Goal: Transaction & Acquisition: Purchase product/service

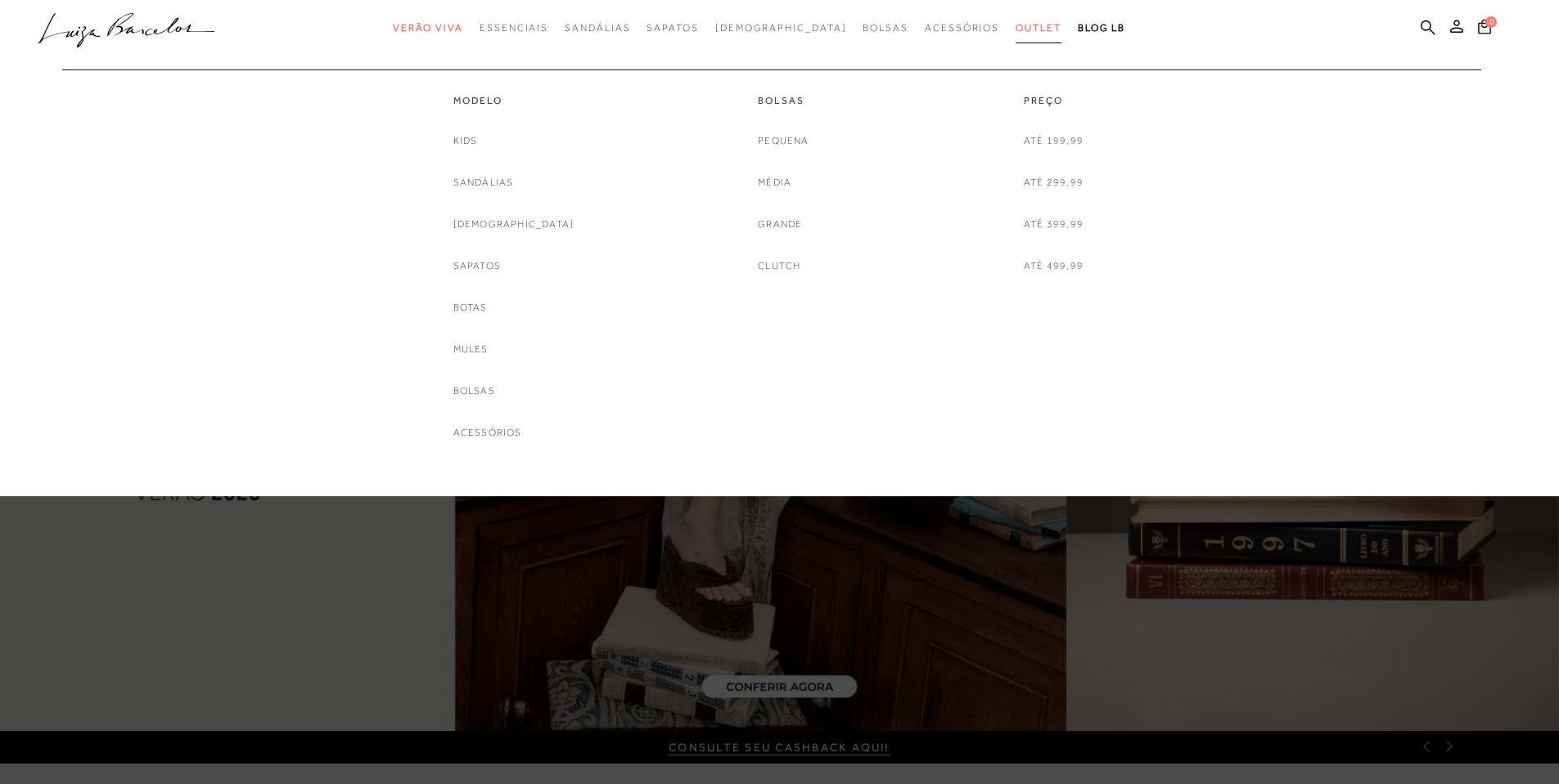
click at [1015, 22] on span "Outlet" at bounding box center [1038, 28] width 46 height 12
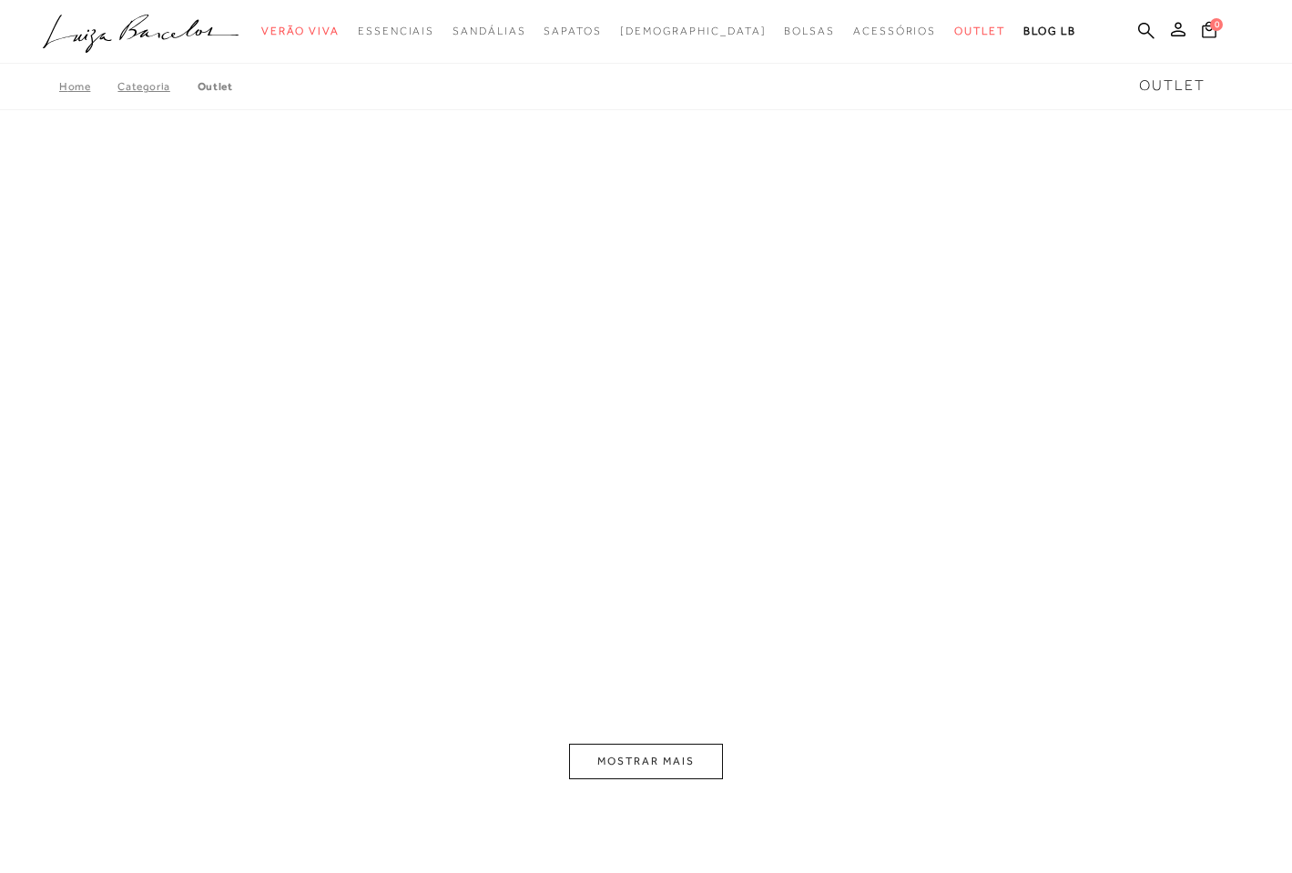
click at [627, 768] on button "MOSTRAR MAIS" at bounding box center [645, 762] width 153 height 36
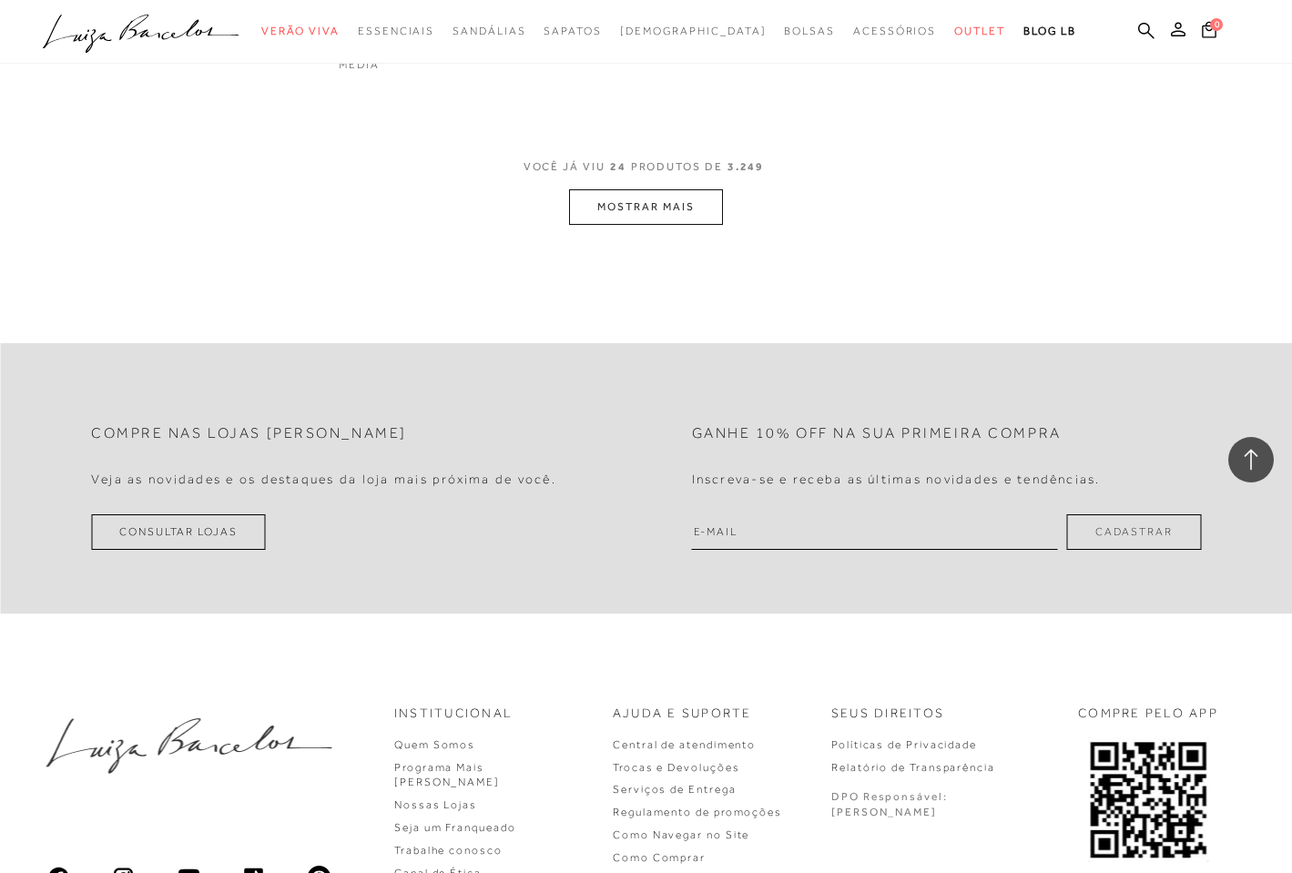
scroll to position [3157, 0]
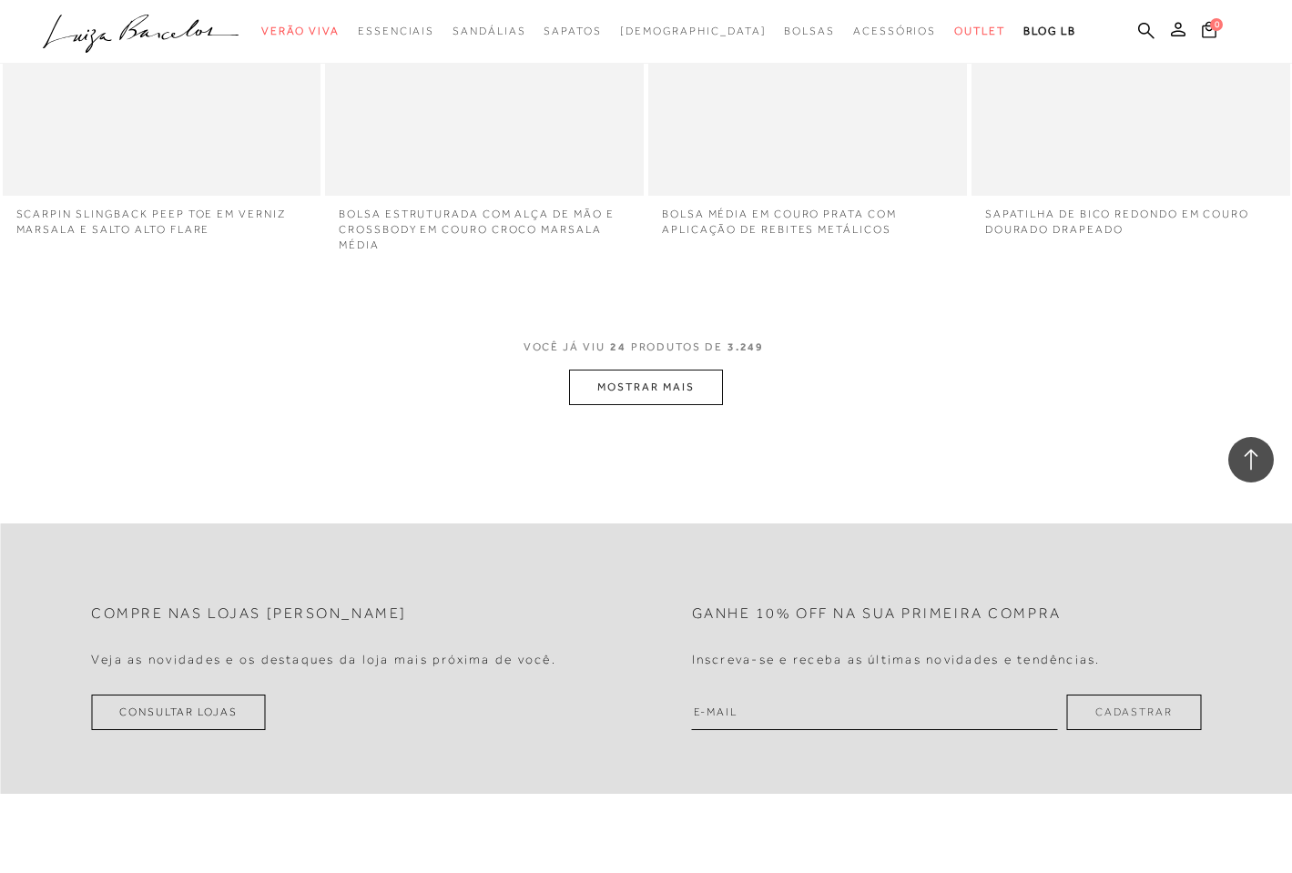
click at [630, 387] on button "MOSTRAR MAIS" at bounding box center [645, 388] width 153 height 36
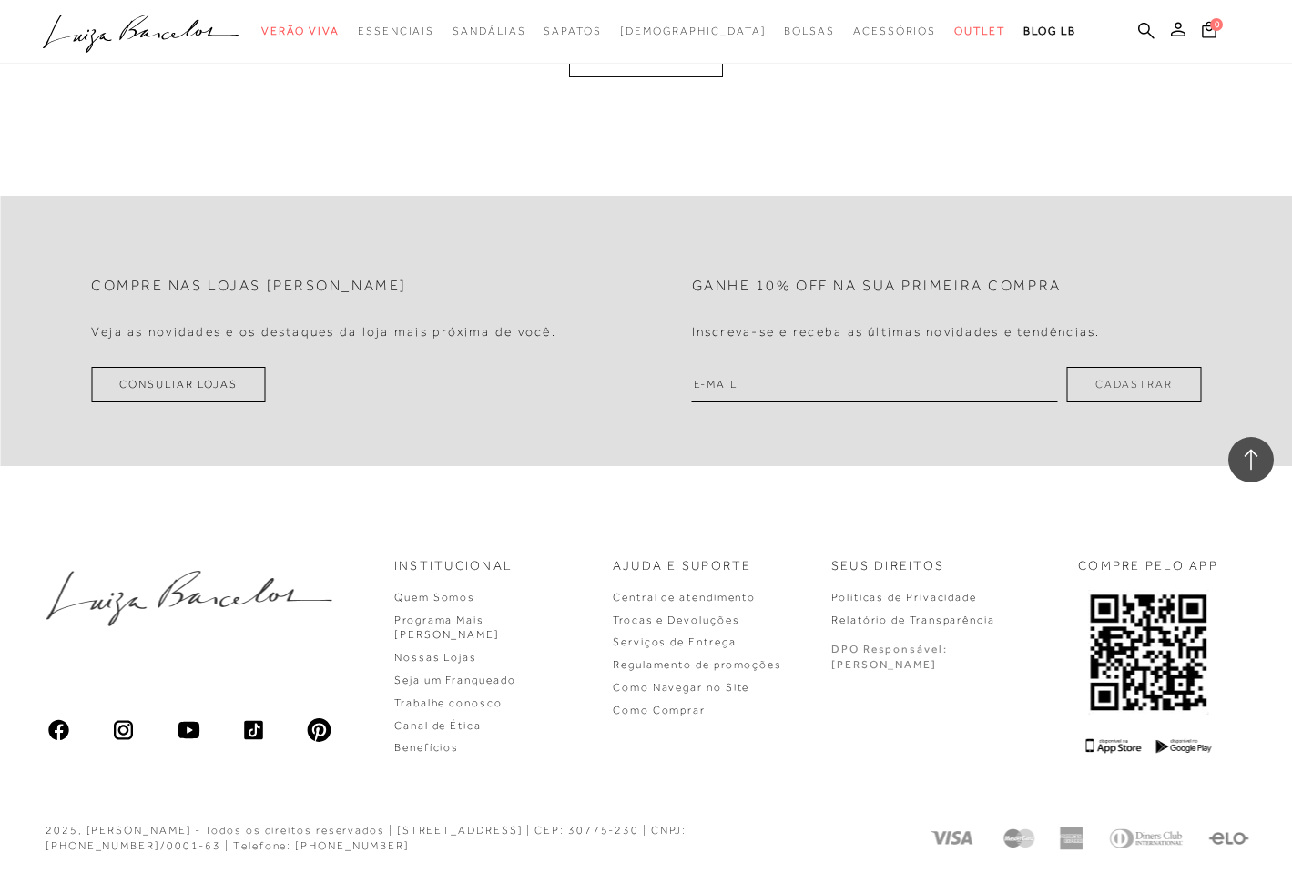
scroll to position [7183, 0]
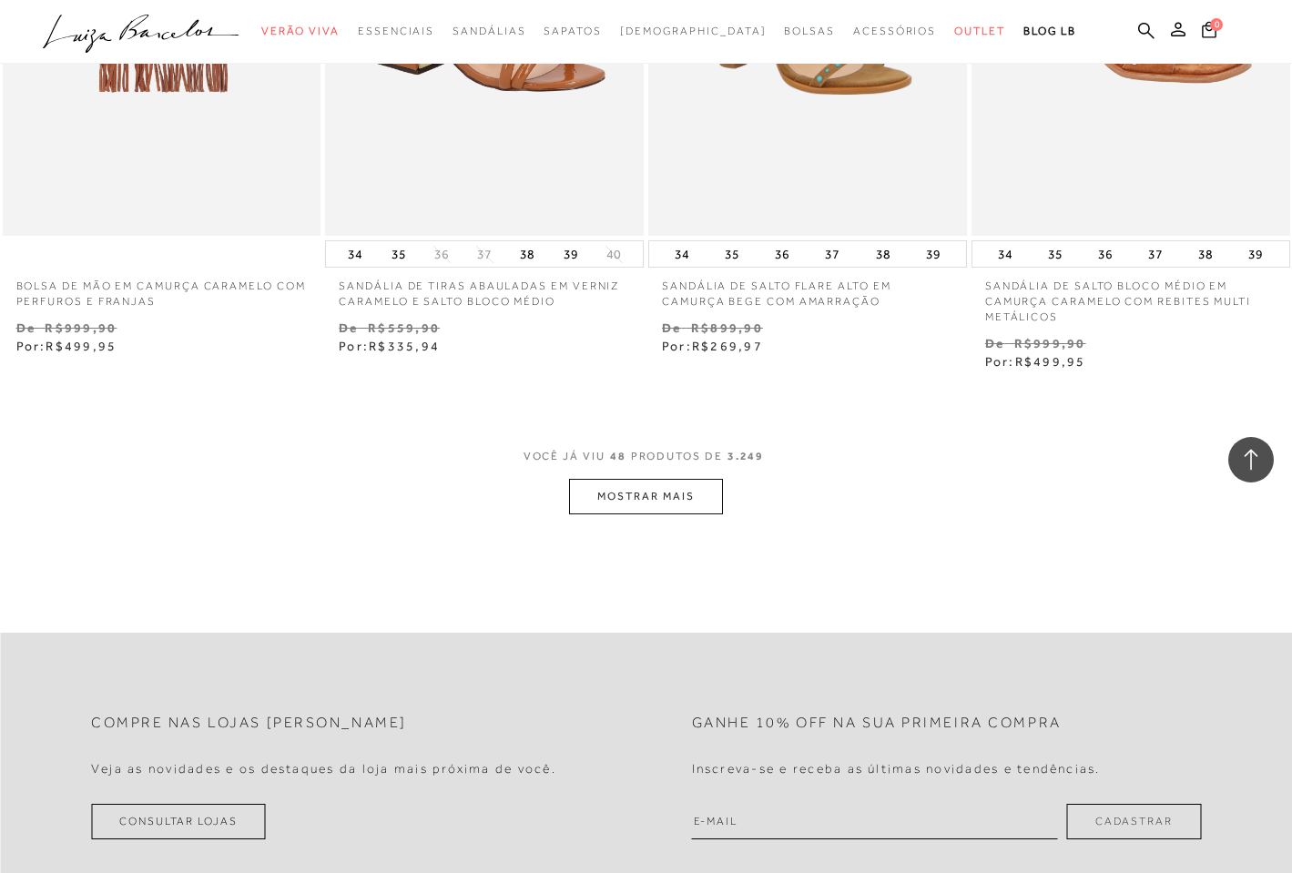
click at [611, 494] on button "MOSTRAR MAIS" at bounding box center [645, 497] width 153 height 36
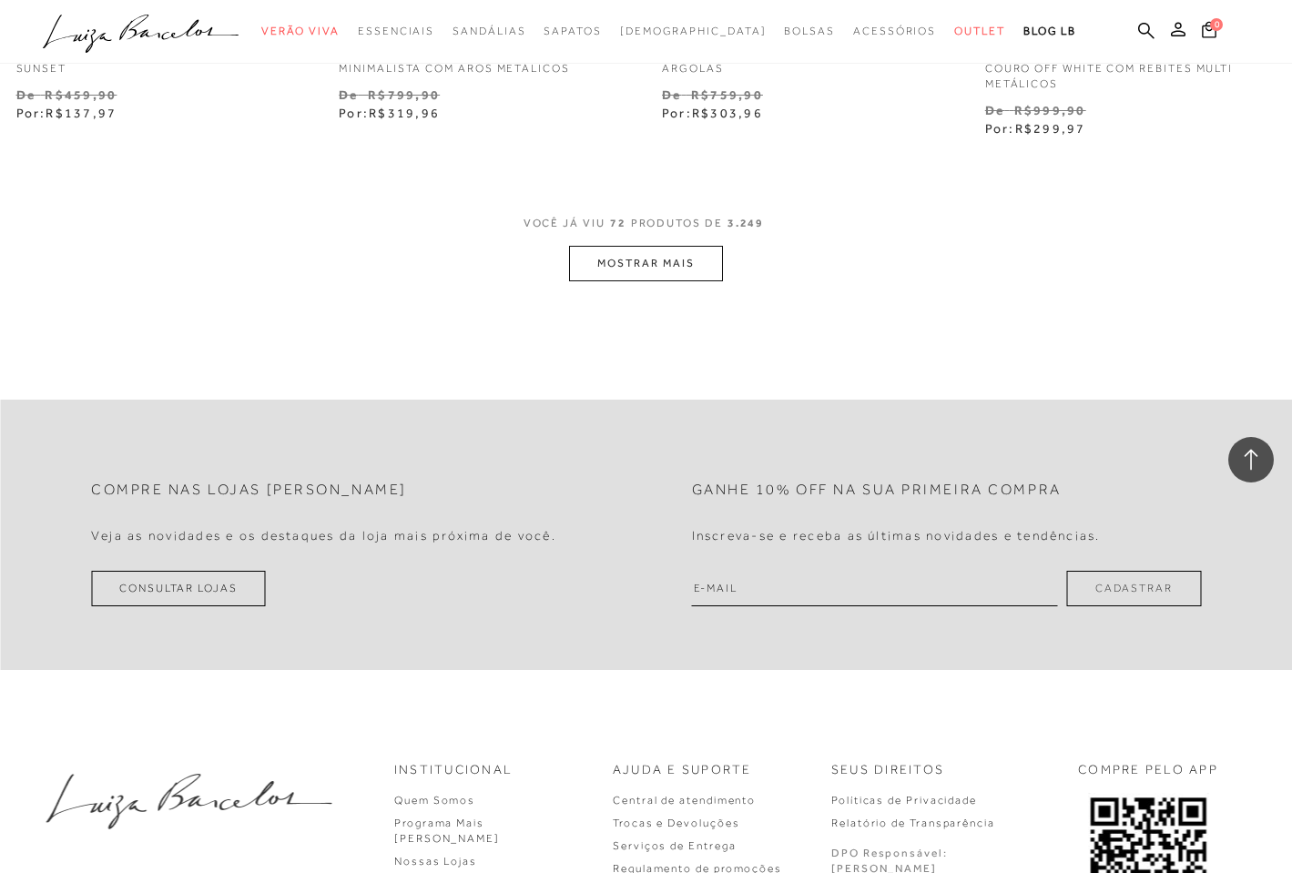
scroll to position [11109, 0]
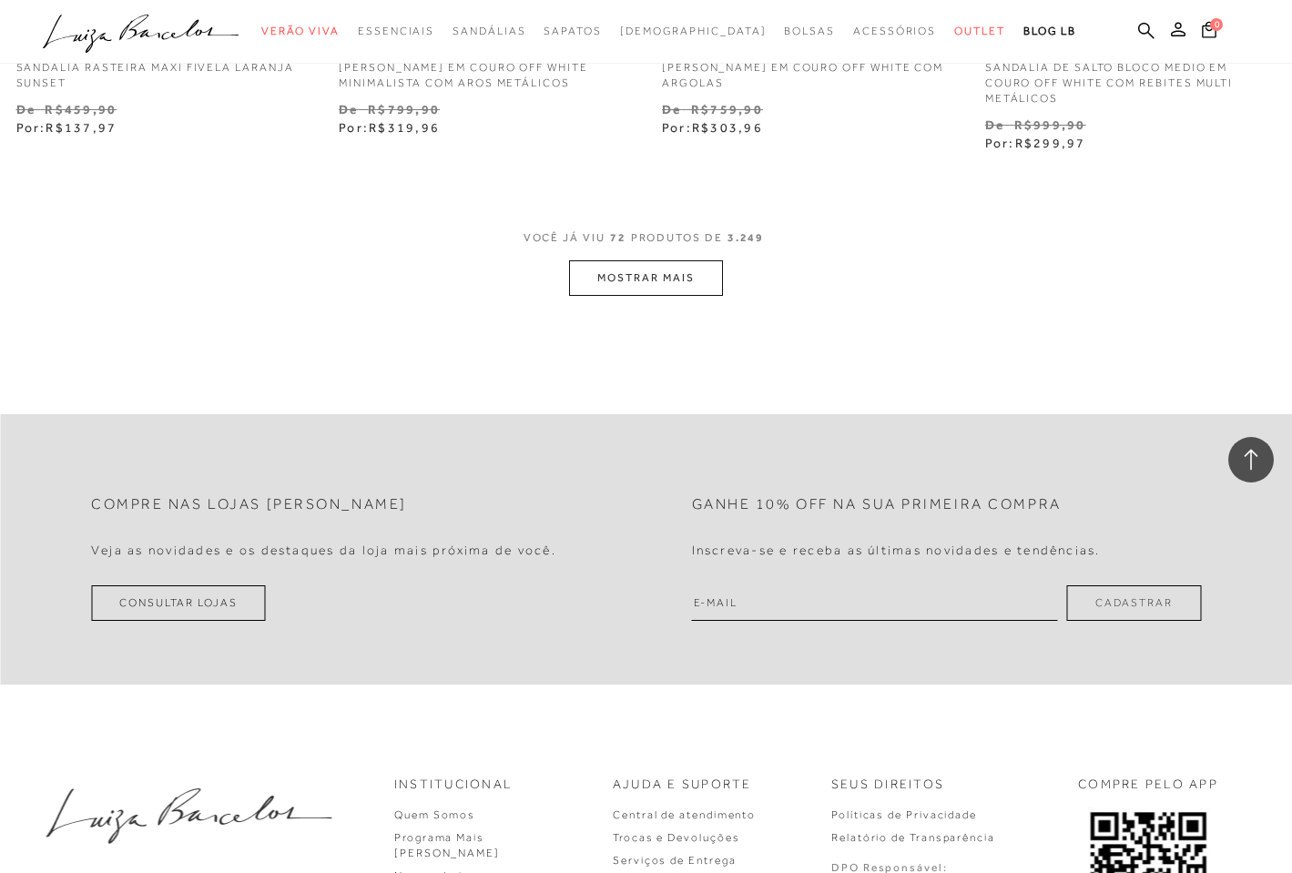
click at [635, 273] on button "MOSTRAR MAIS" at bounding box center [645, 278] width 153 height 36
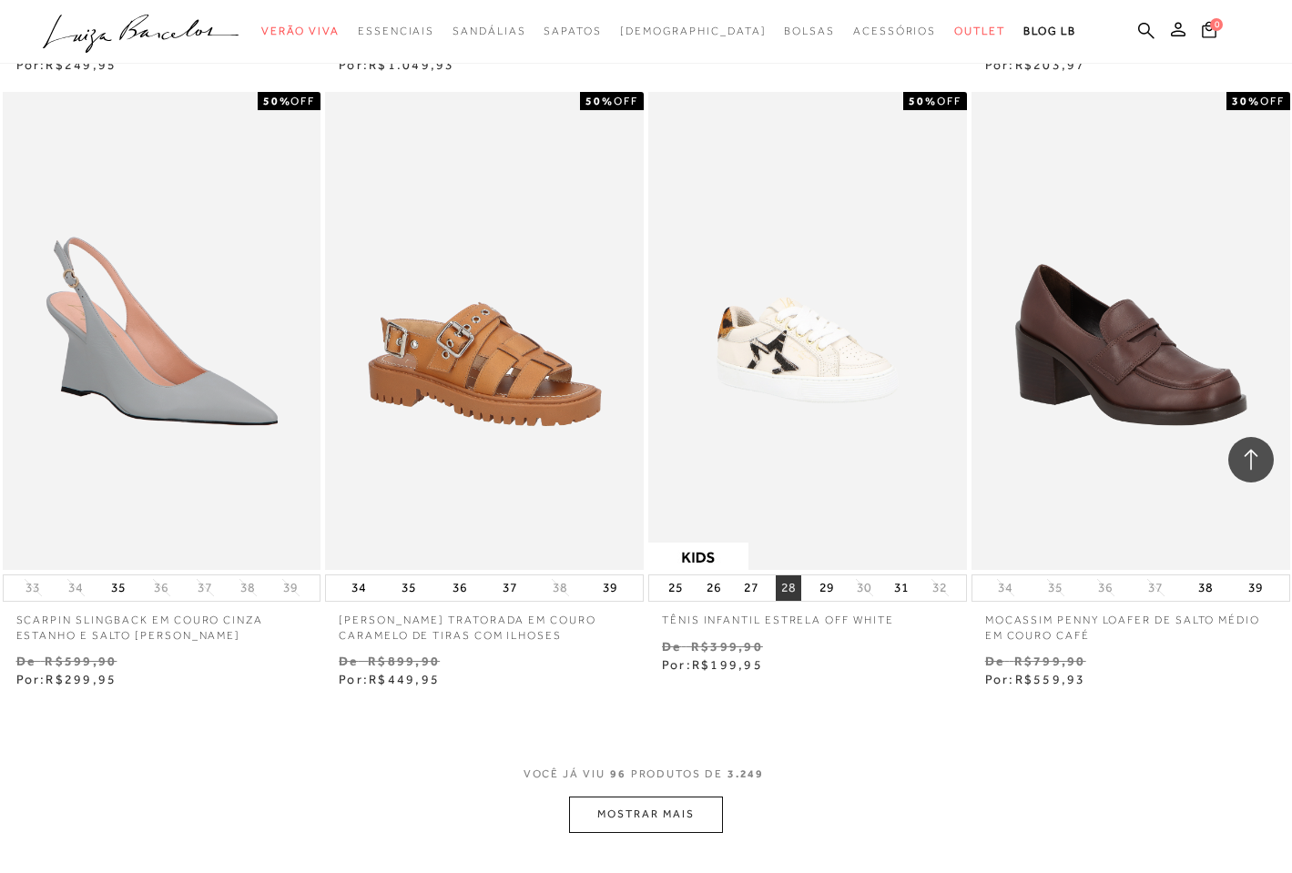
scroll to position [14370, 0]
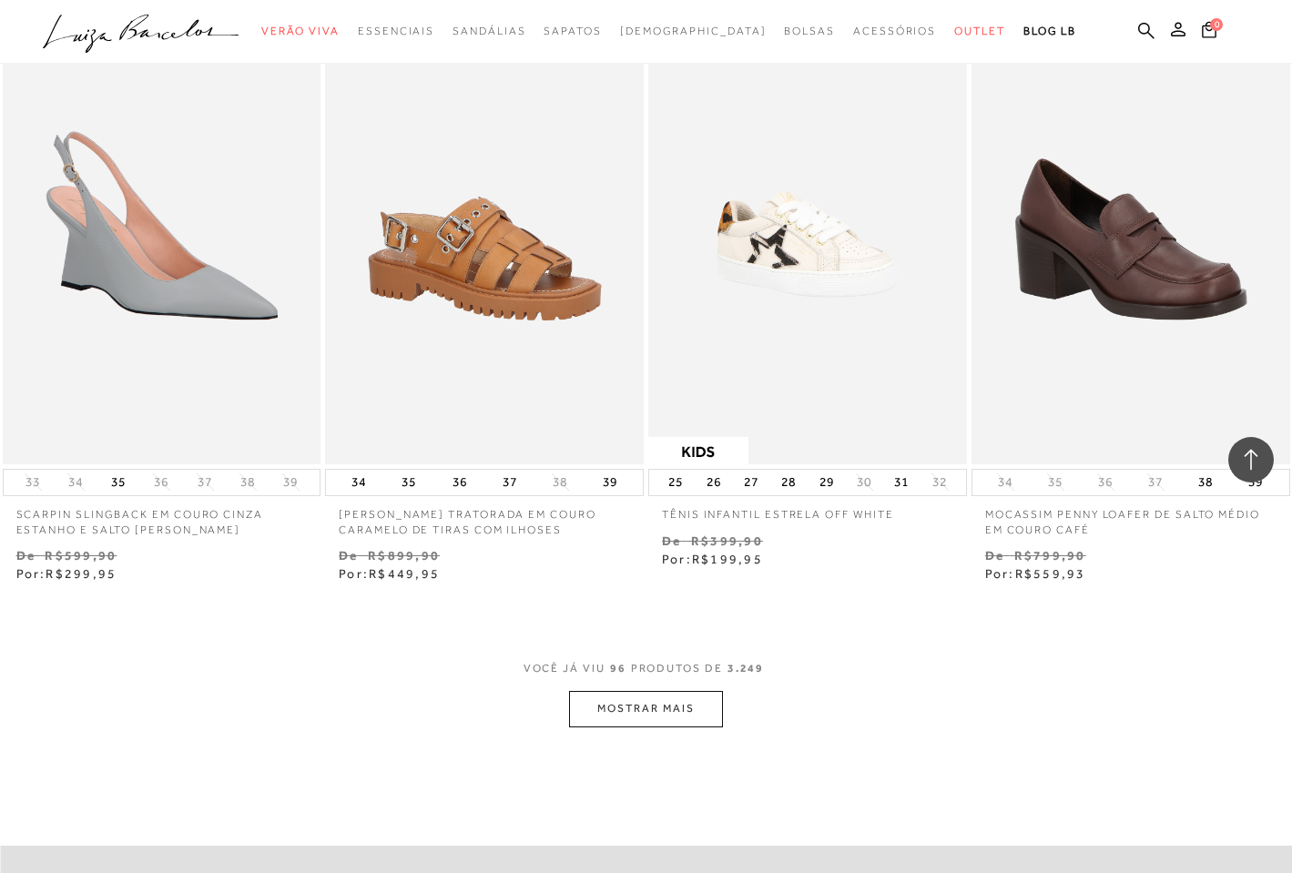
click at [661, 712] on button "MOSTRAR MAIS" at bounding box center [645, 709] width 153 height 36
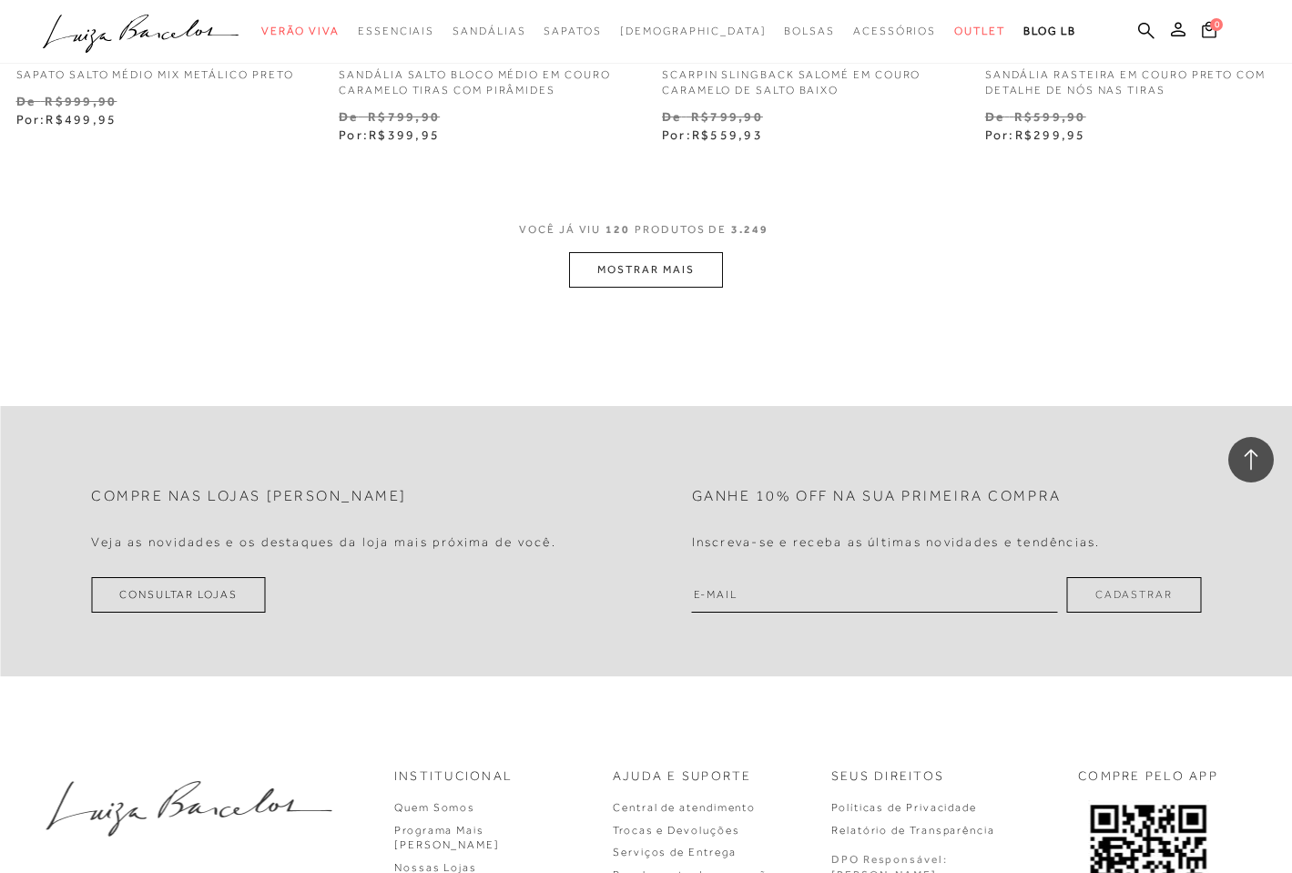
scroll to position [18399, 0]
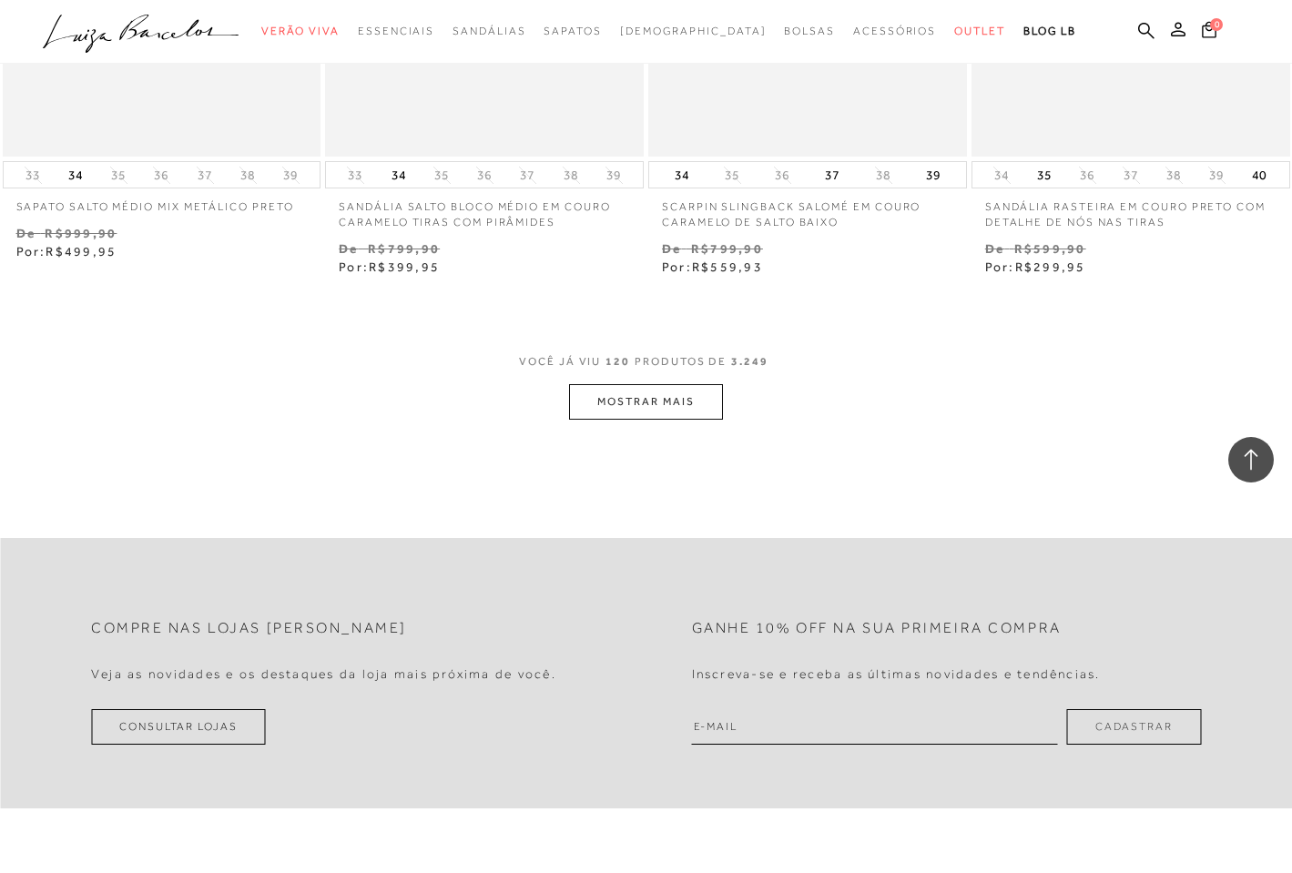
click at [604, 400] on button "MOSTRAR MAIS" at bounding box center [645, 402] width 153 height 36
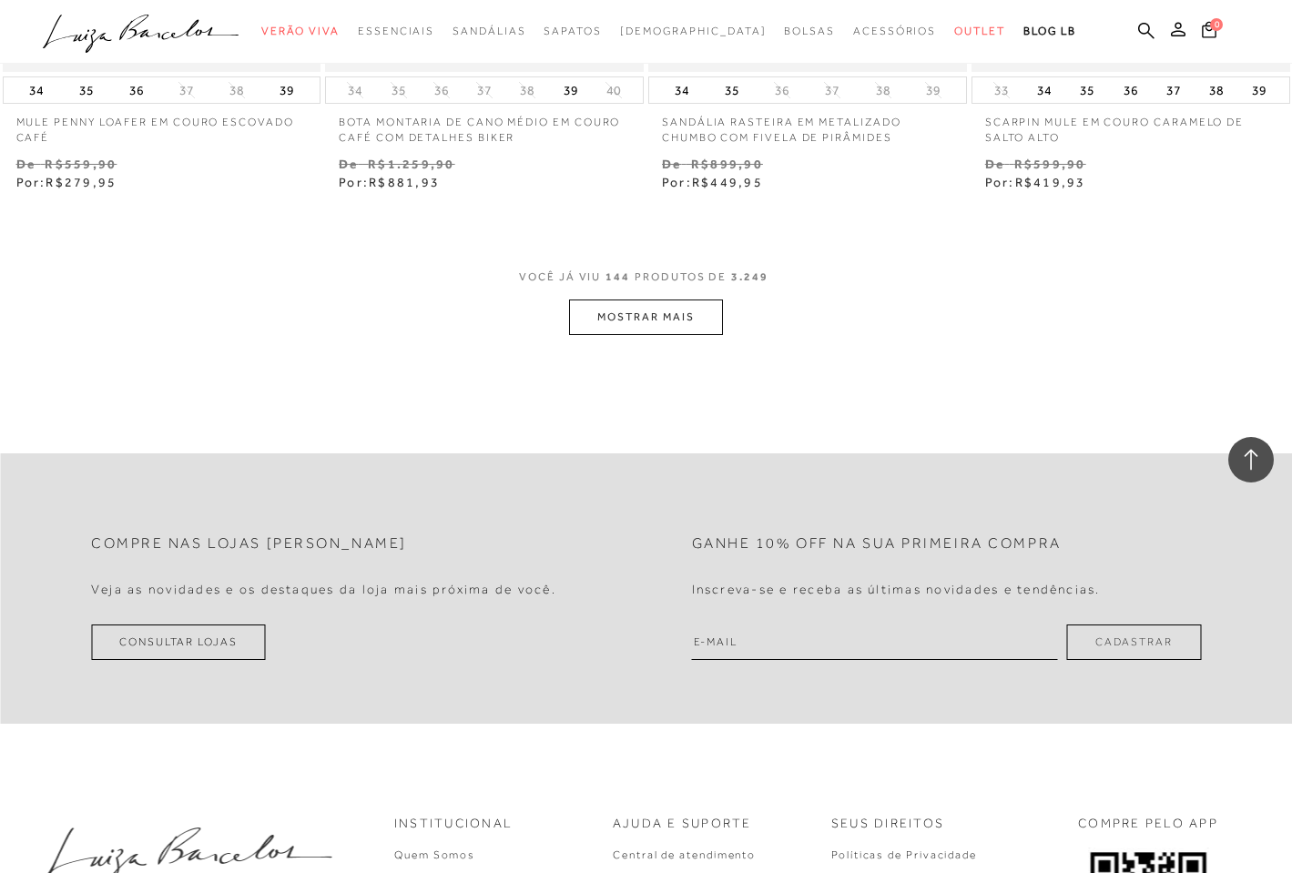
scroll to position [22333, 0]
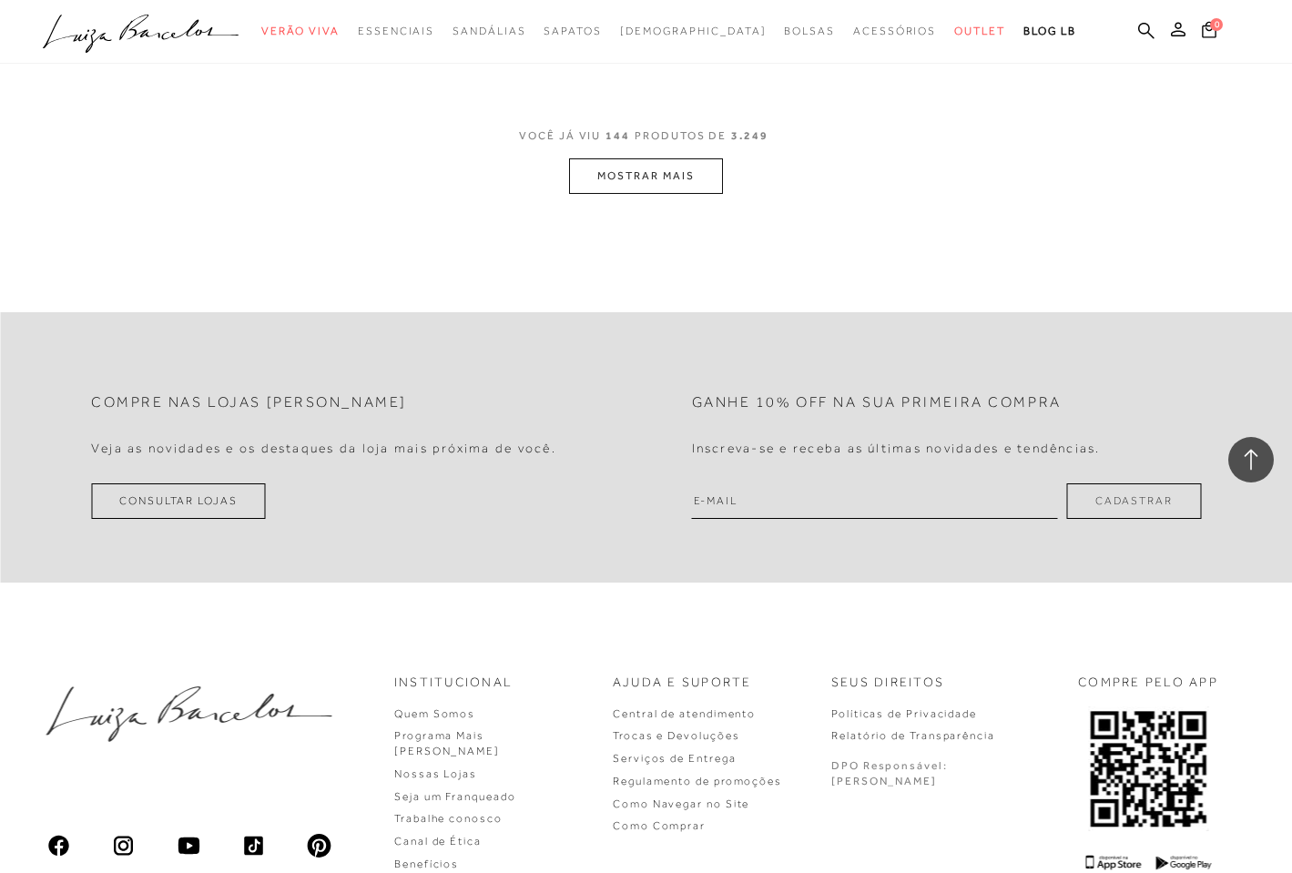
click at [654, 170] on button "MOSTRAR MAIS" at bounding box center [645, 176] width 153 height 36
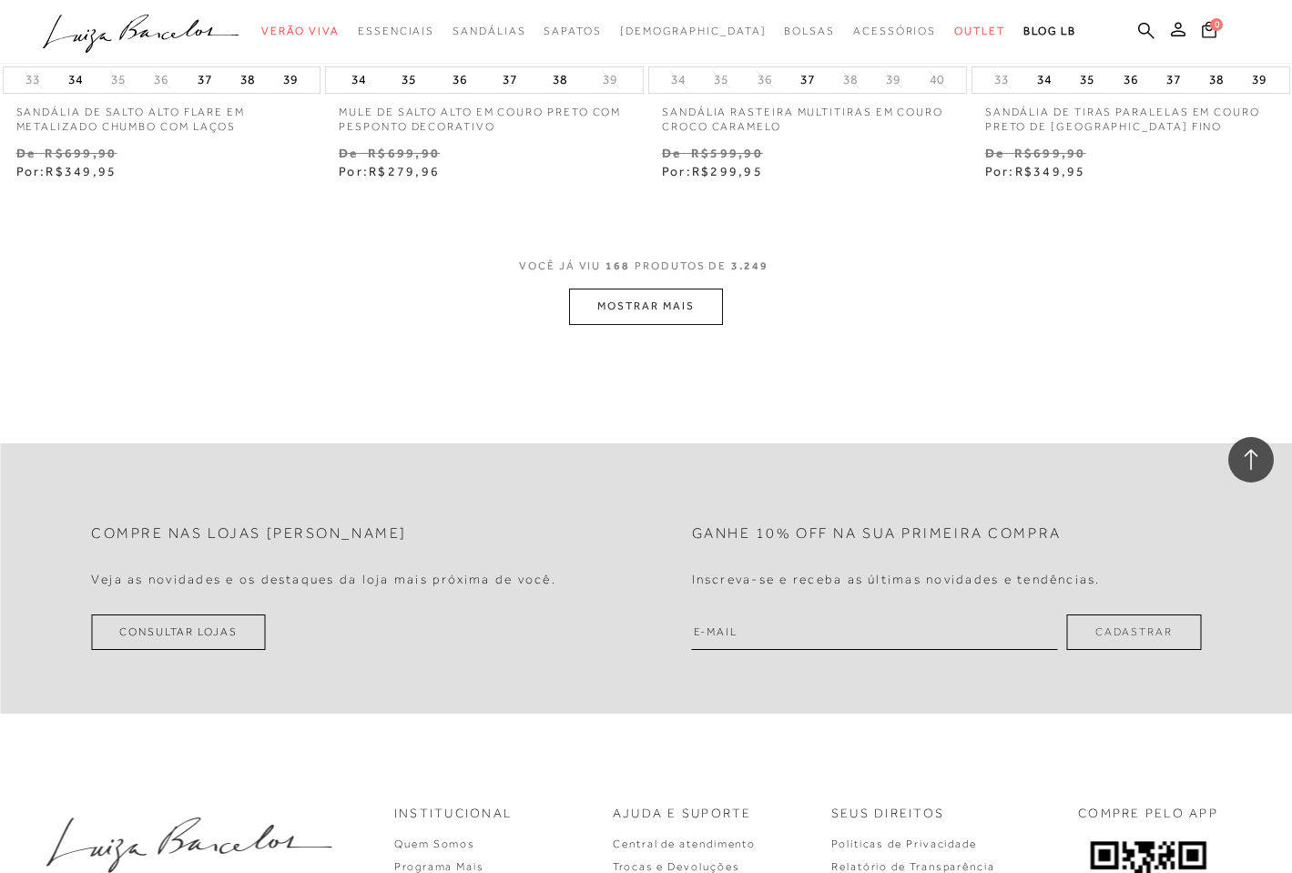
scroll to position [26048, 0]
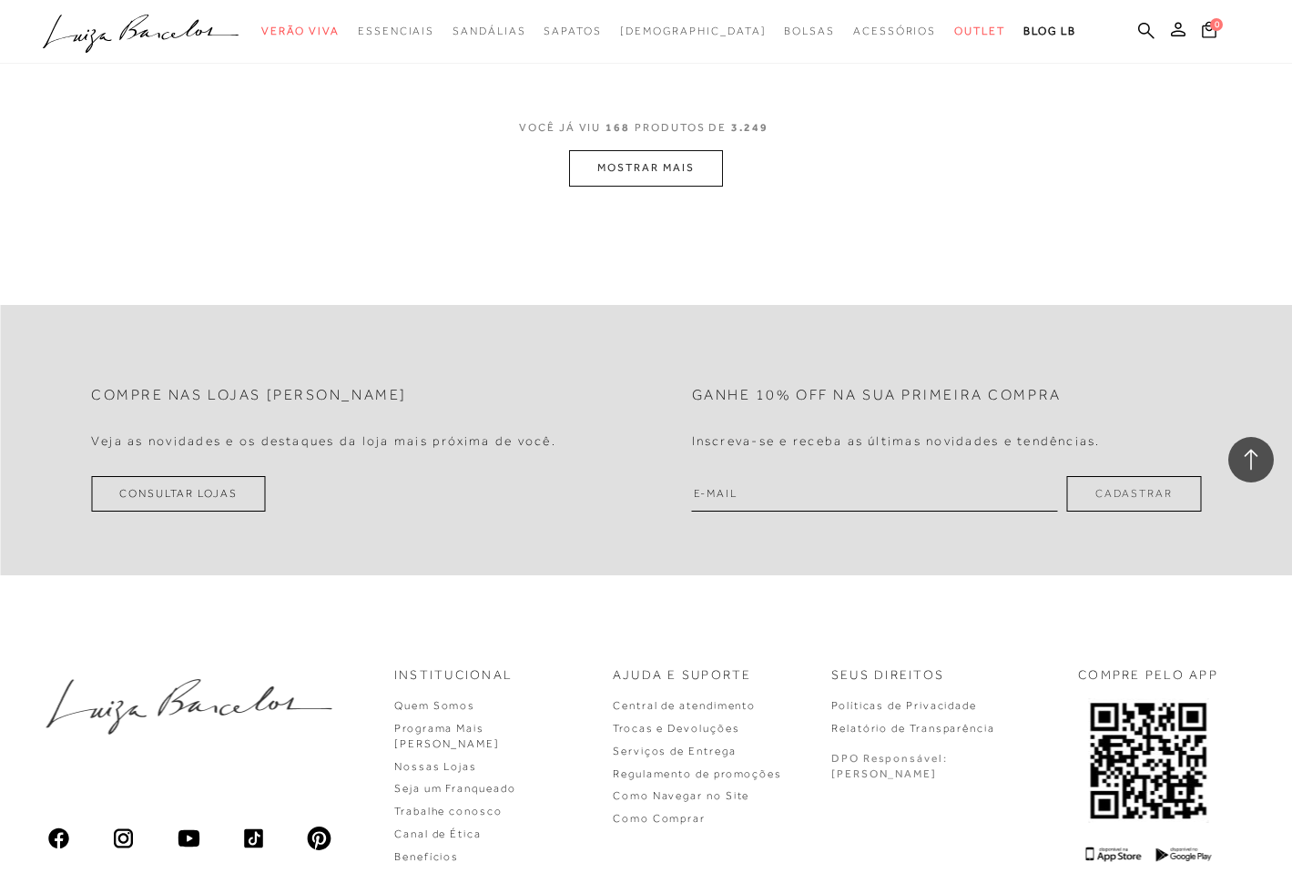
click at [611, 150] on button "MOSTRAR MAIS" at bounding box center [645, 168] width 153 height 36
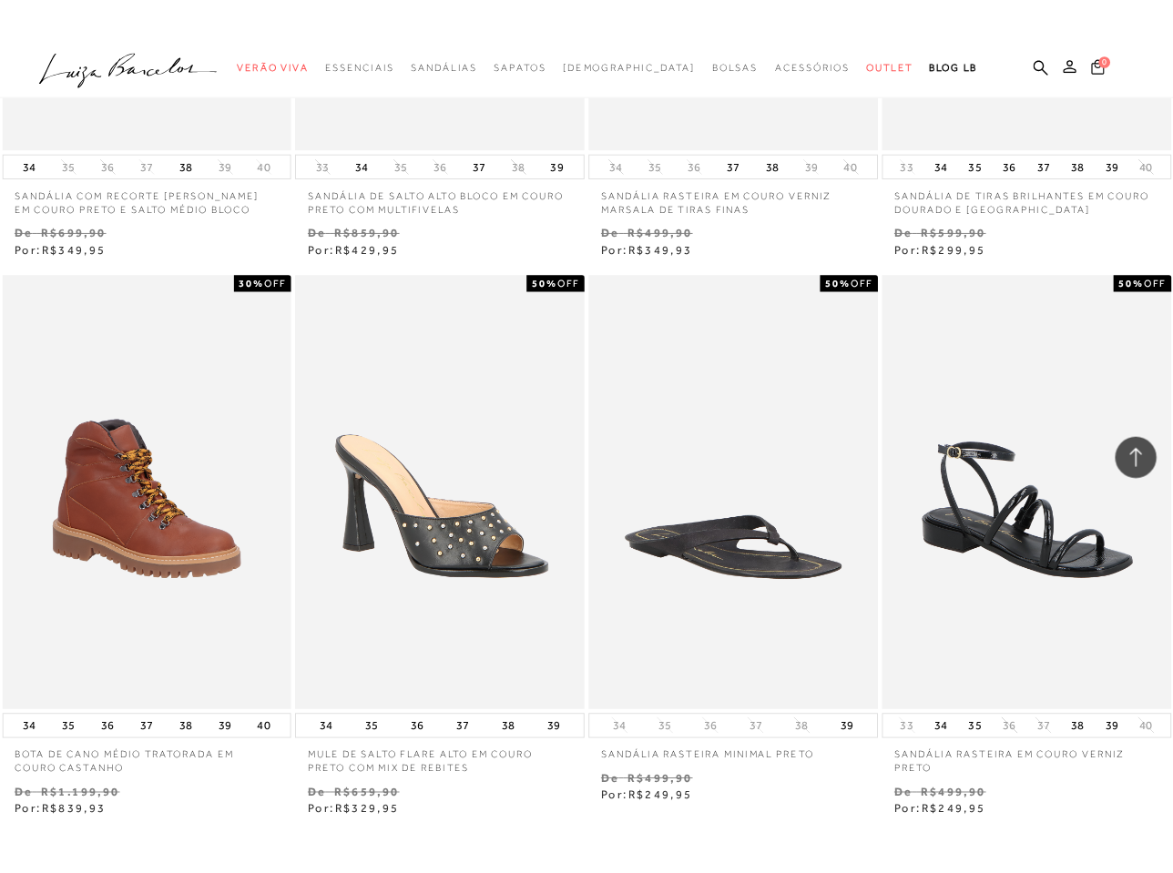
scroll to position [26482, 0]
